Goal: Check status: Check status

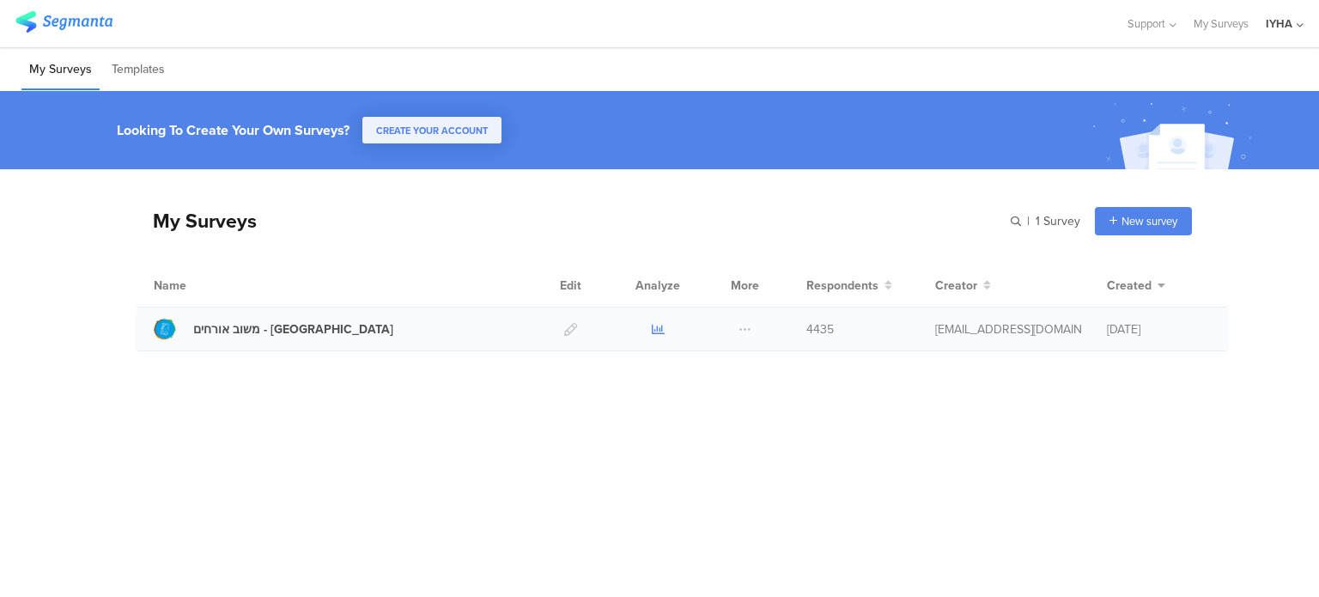
click at [655, 328] on icon at bounding box center [658, 329] width 13 height 13
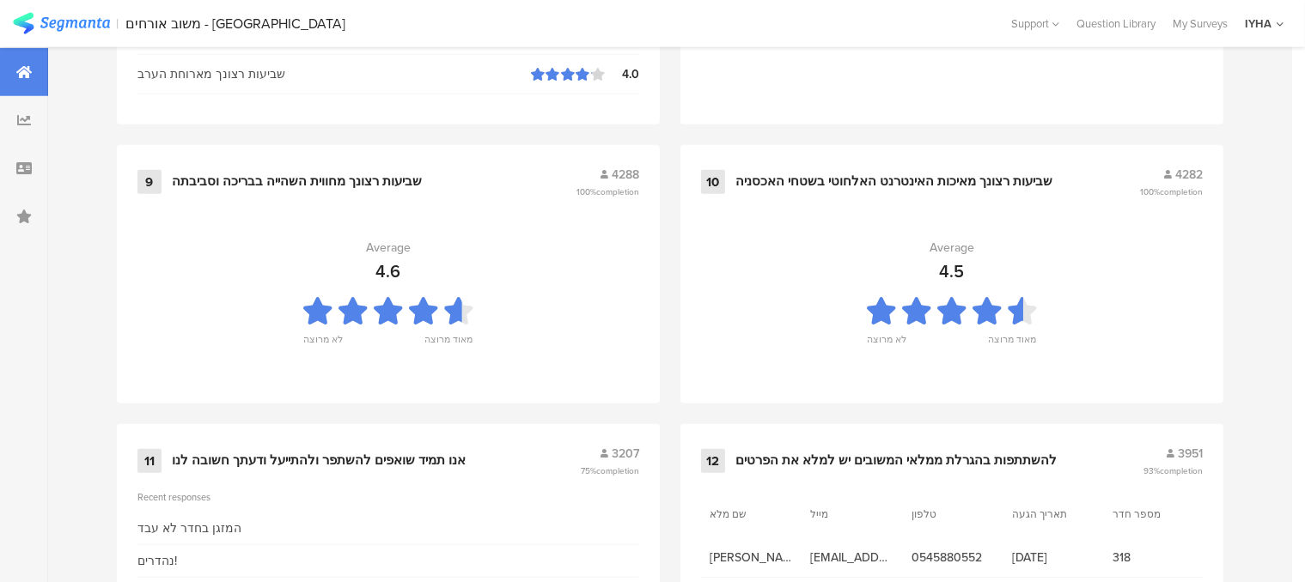
scroll to position [1931, 0]
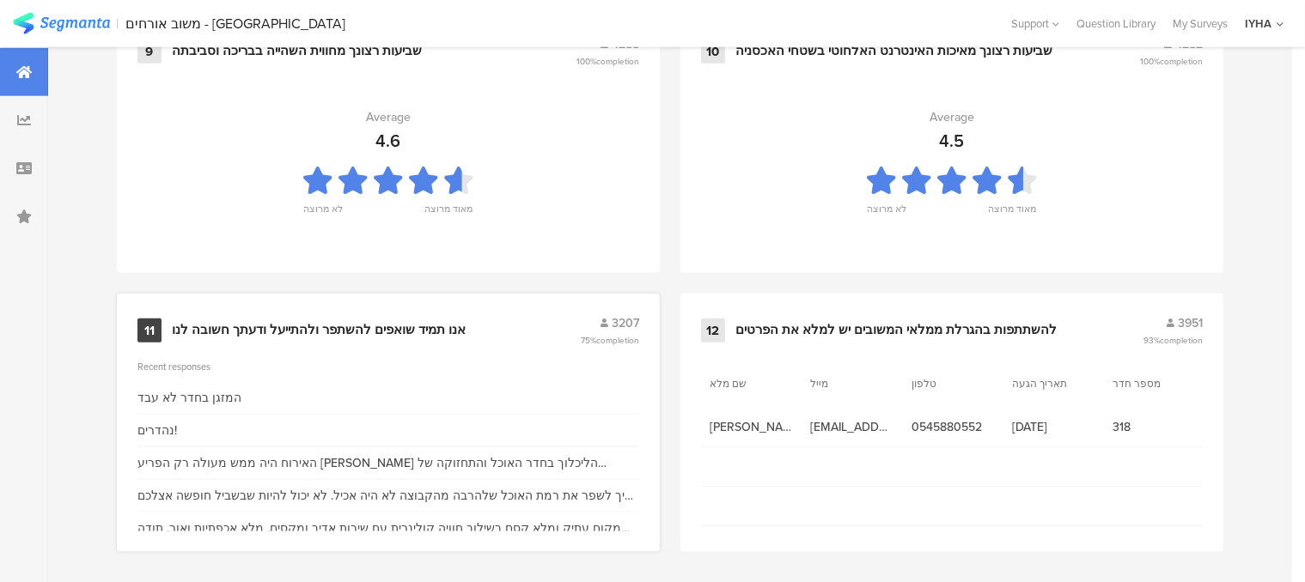
click at [381, 326] on div "אנו תמיד שואפים להשתפר ולהתייעל ודעתך חשובה לנו" at bounding box center [319, 330] width 294 height 17
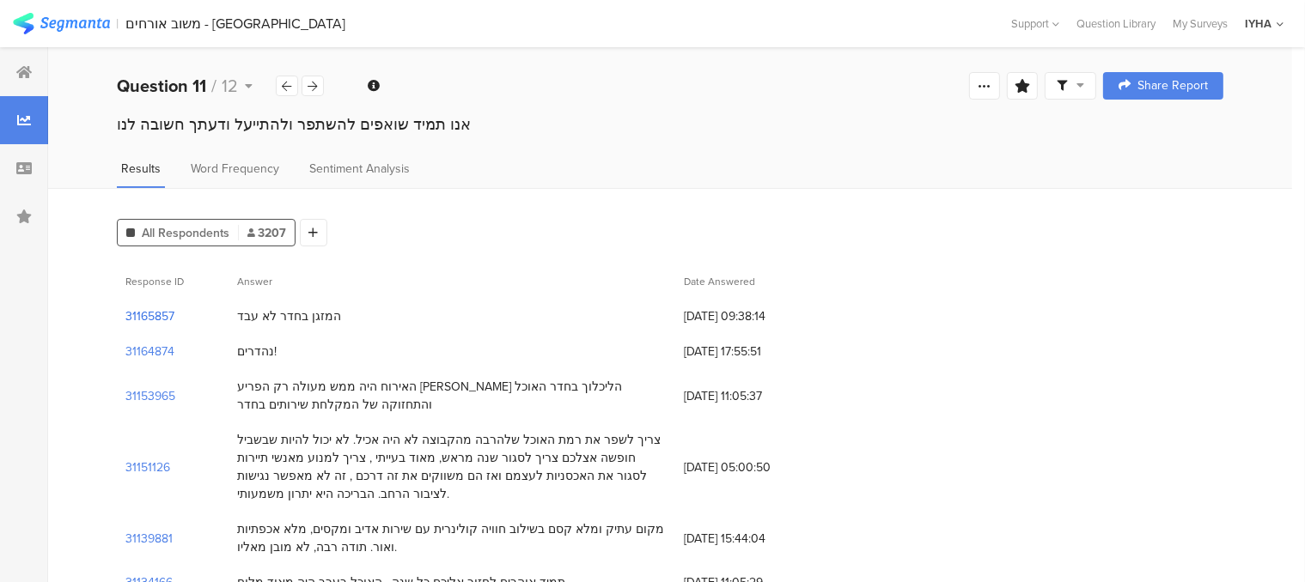
click at [160, 313] on section "31165857" at bounding box center [149, 317] width 49 height 18
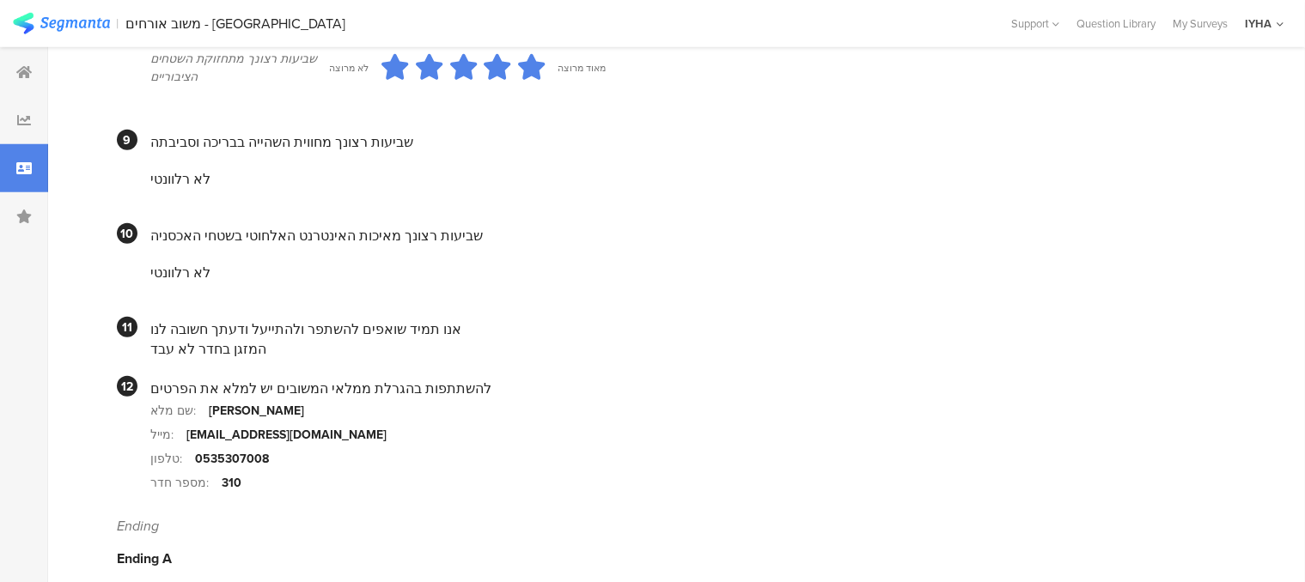
scroll to position [1582, 0]
